Goal: Task Accomplishment & Management: Manage account settings

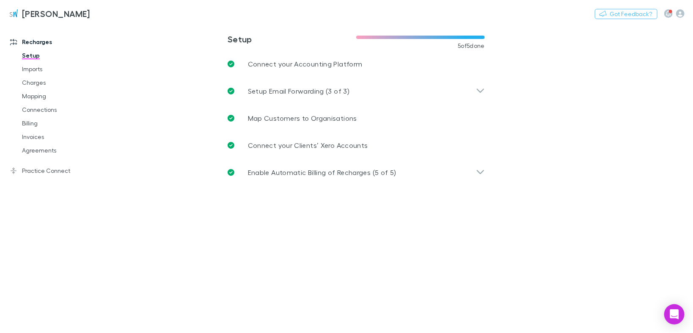
click at [29, 105] on link "Connections" at bounding box center [62, 110] width 97 height 14
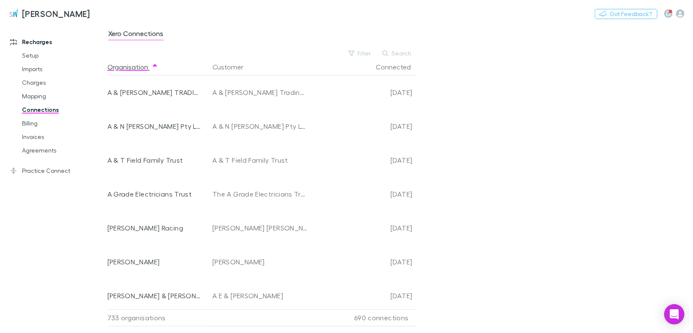
click at [51, 94] on link "Mapping" at bounding box center [62, 96] width 97 height 14
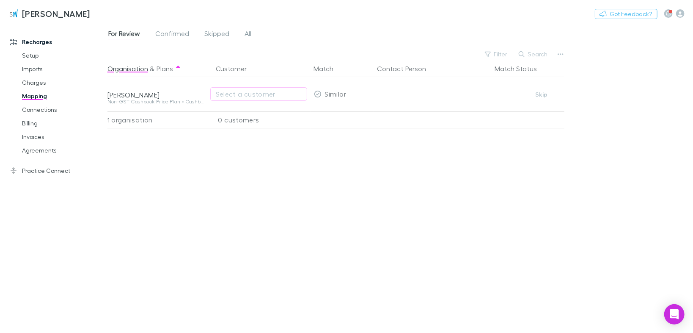
click at [281, 94] on div "Select a customer" at bounding box center [259, 94] width 86 height 10
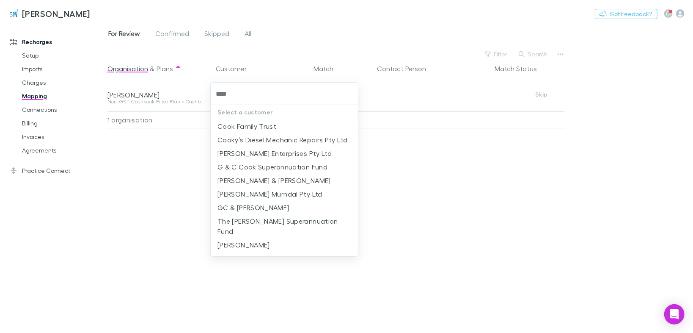
type input "****"
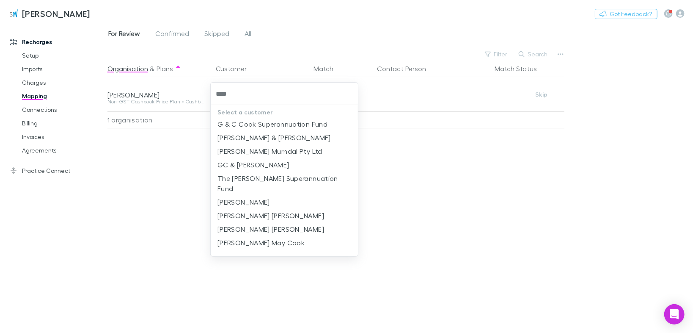
scroll to position [68, 0]
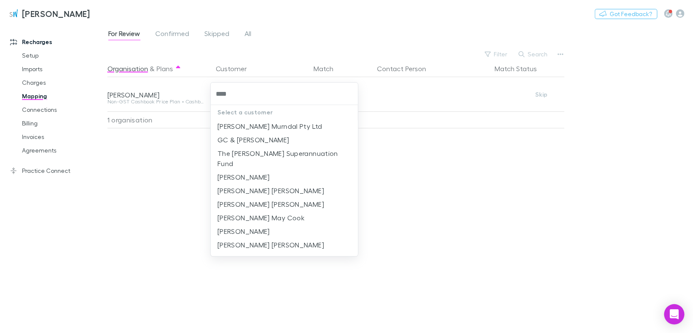
click at [263, 211] on li "[PERSON_NAME] May Cook" at bounding box center [285, 218] width 148 height 14
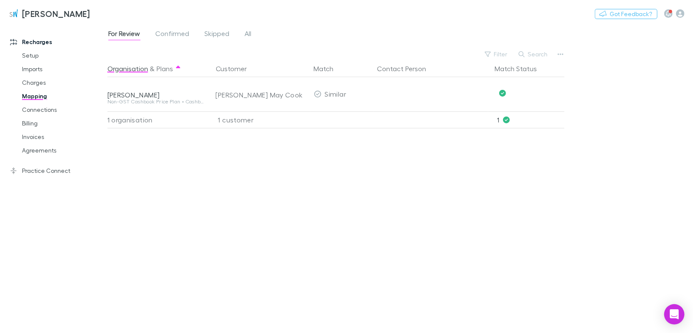
click at [41, 111] on link "Connections" at bounding box center [62, 110] width 97 height 14
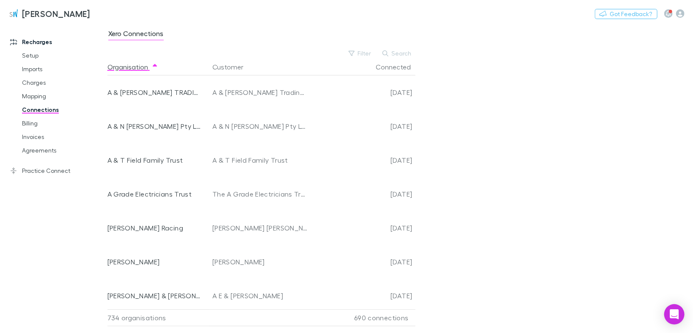
click at [401, 54] on button "Search" at bounding box center [398, 53] width 39 height 10
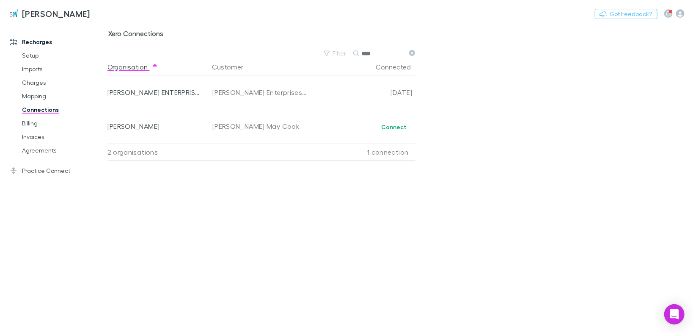
type input "****"
click at [391, 128] on button "Connect" at bounding box center [394, 127] width 36 height 10
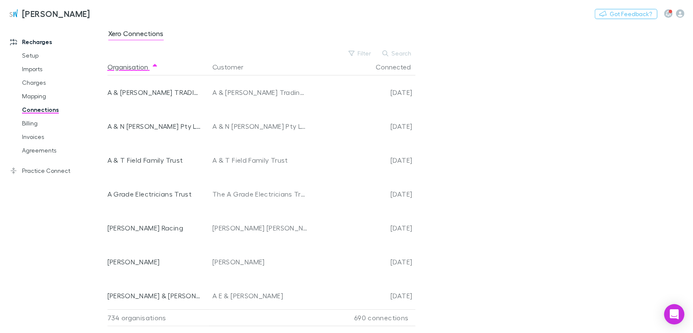
click at [367, 54] on button "Filter" at bounding box center [361, 53] width 32 height 10
click at [246, 118] on li "No" at bounding box center [304, 122] width 148 height 14
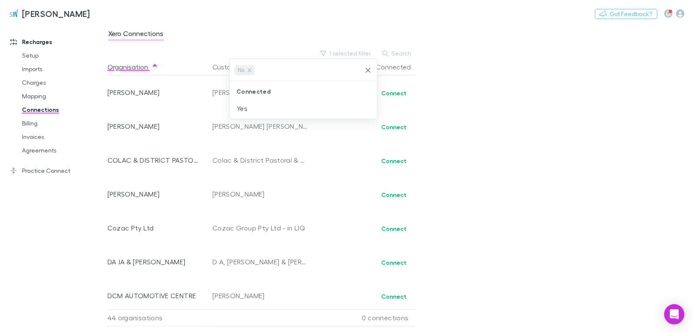
click at [528, 118] on div at bounding box center [346, 166] width 693 height 333
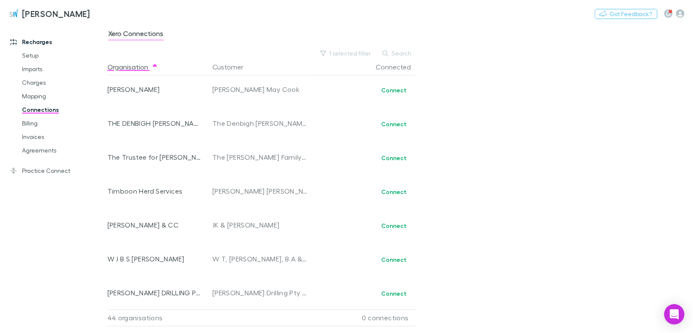
scroll to position [1257, 0]
